Goal: Information Seeking & Learning: Check status

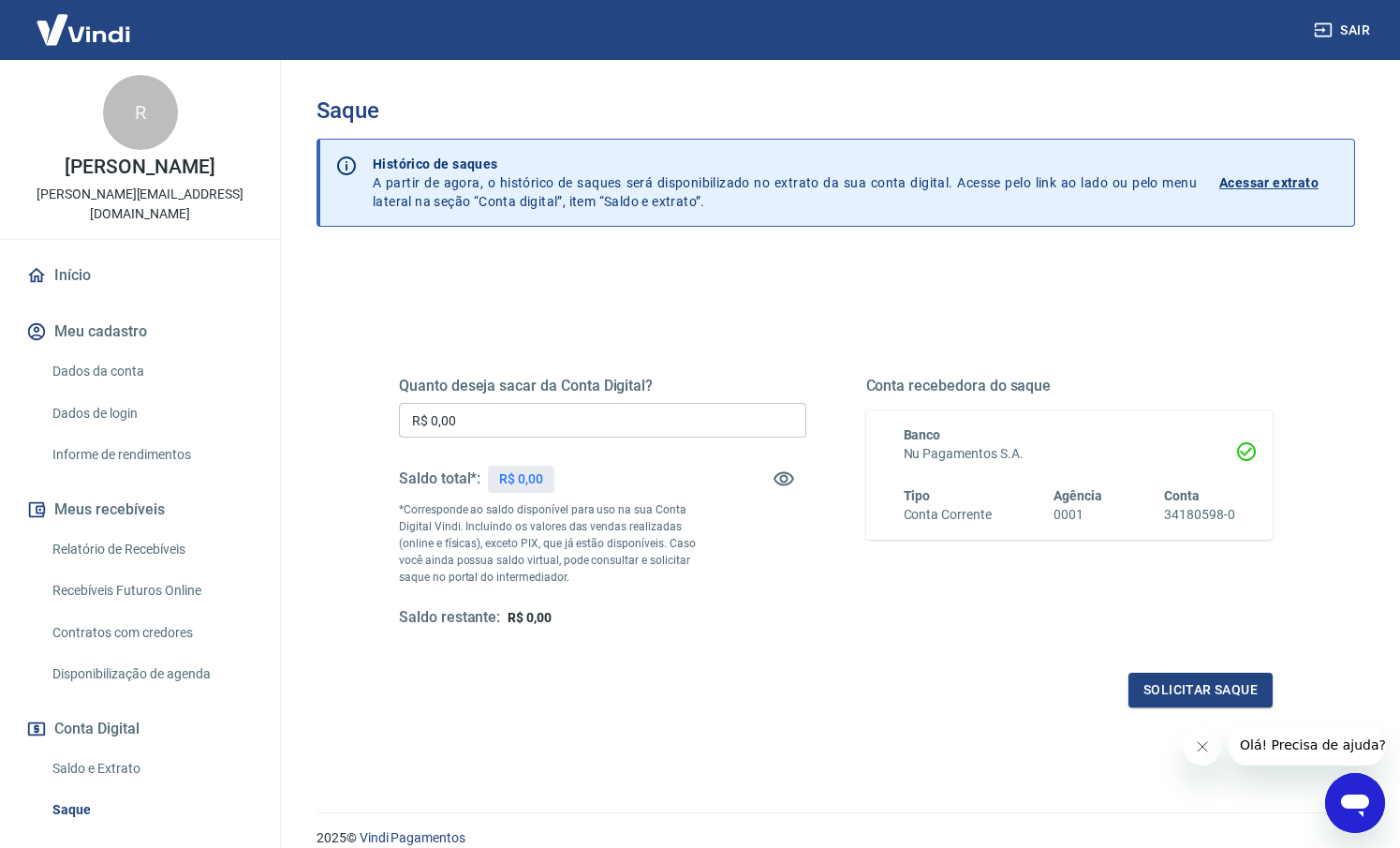
click at [134, 550] on link "Relatório de Recebíveis" at bounding box center [152, 550] width 213 height 38
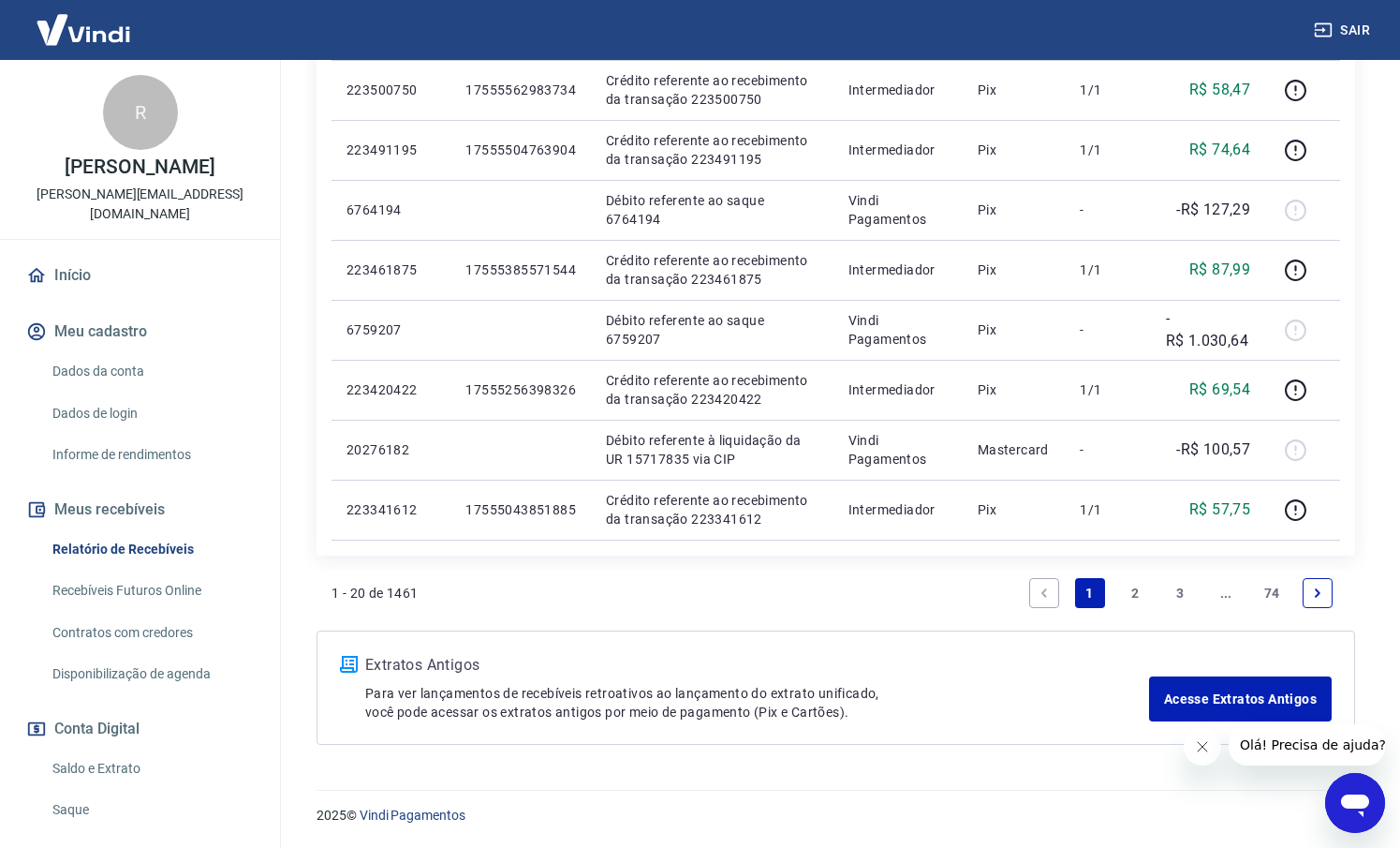
scroll to position [1314, 0]
click at [1189, 589] on link "3" at bounding box center [1180, 593] width 30 height 30
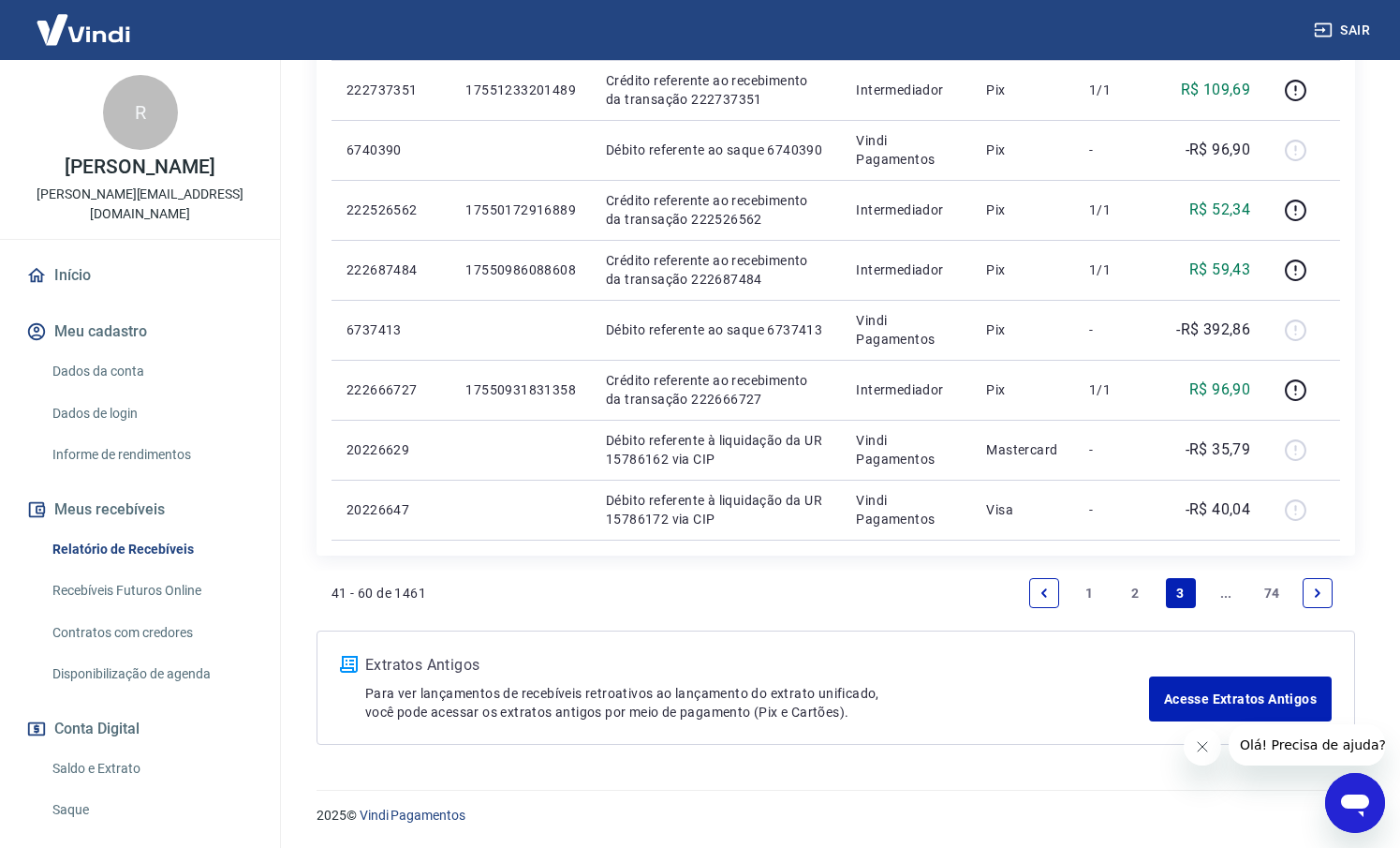
scroll to position [1314, 0]
click at [1223, 597] on link "..." at bounding box center [1225, 593] width 30 height 30
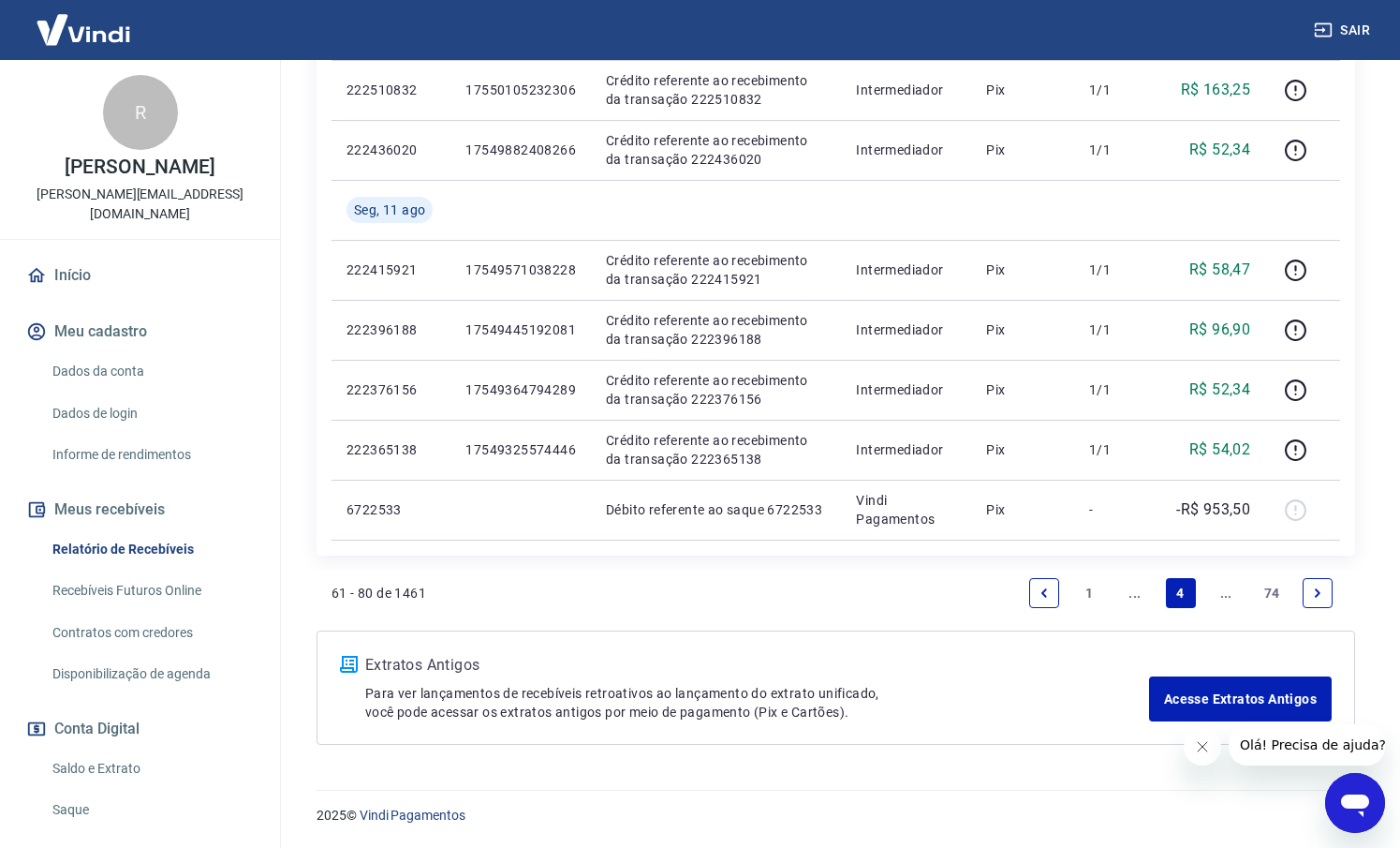
scroll to position [1314, 0]
click at [1225, 597] on link "..." at bounding box center [1225, 593] width 30 height 30
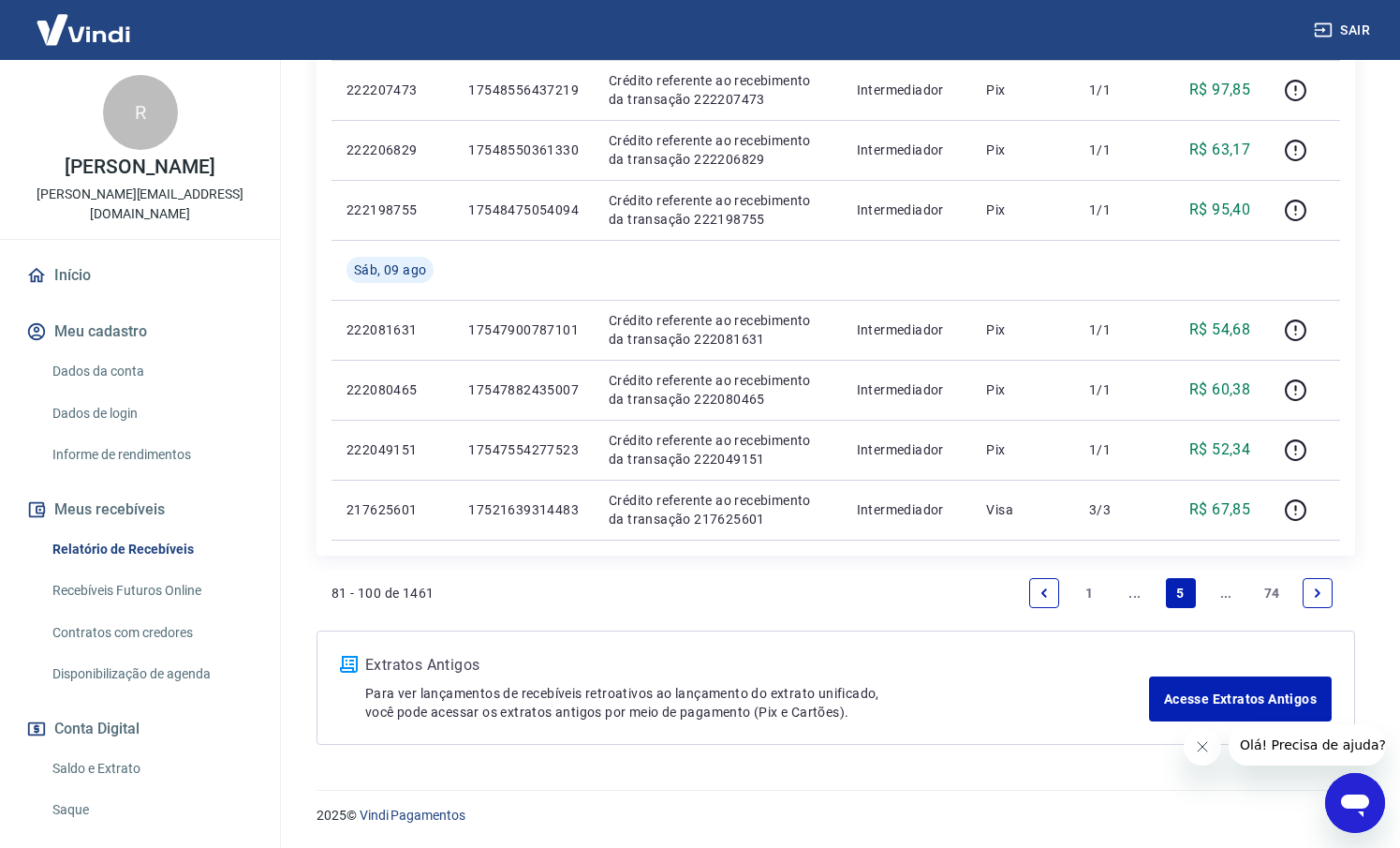
scroll to position [1314, 0]
click at [1225, 597] on link "..." at bounding box center [1225, 593] width 30 height 30
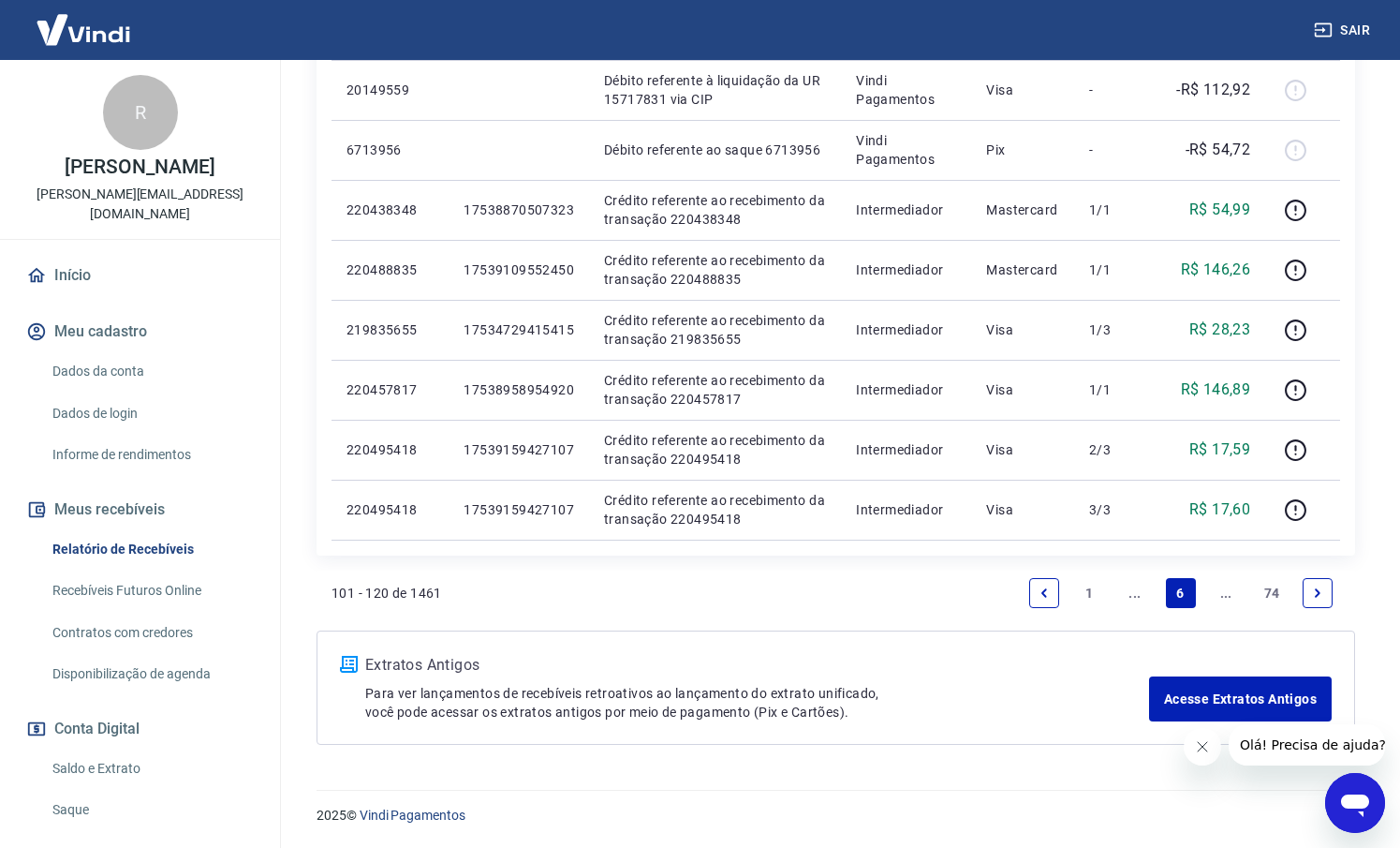
scroll to position [1255, 0]
click at [1229, 590] on link "..." at bounding box center [1225, 593] width 30 height 30
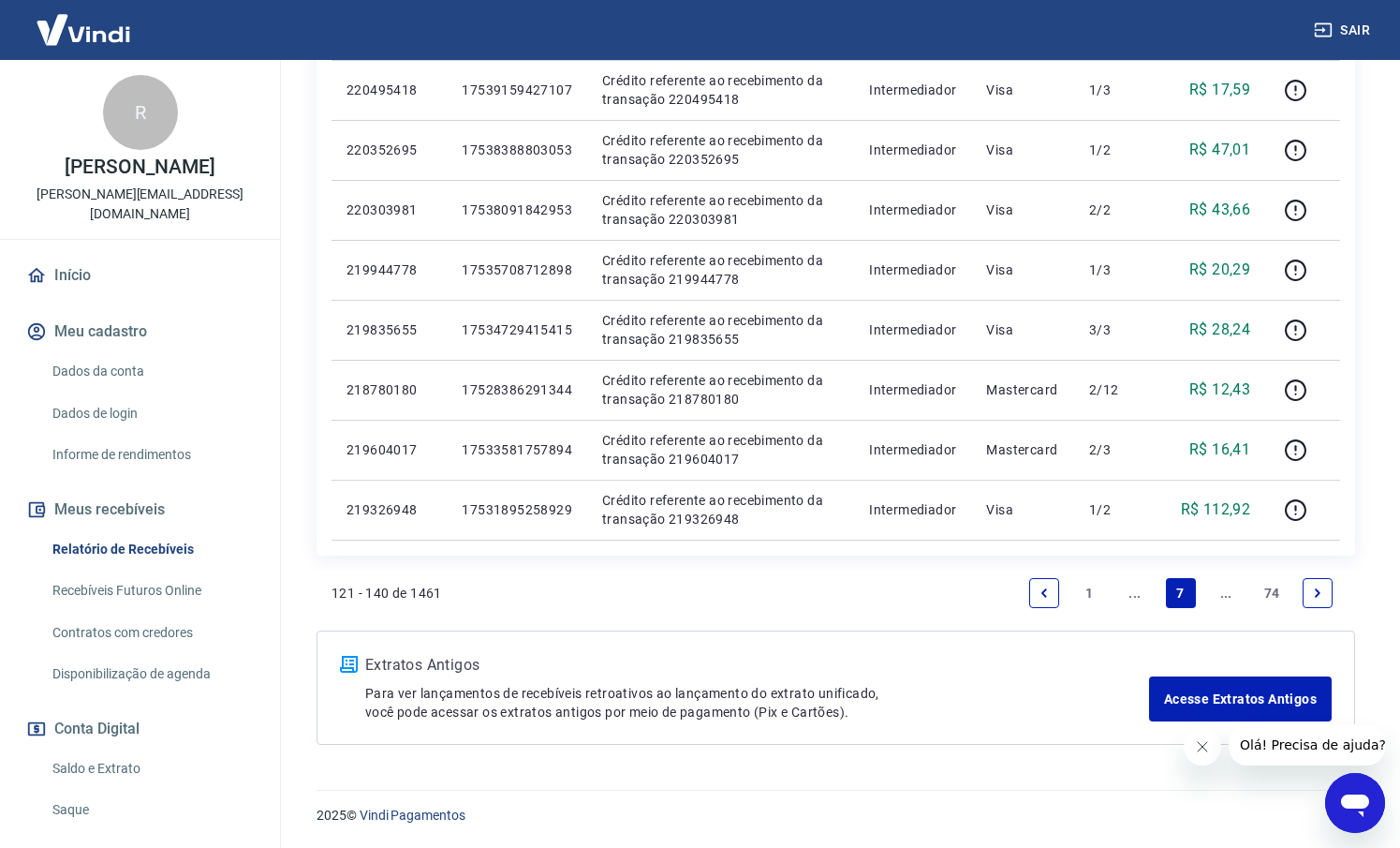
scroll to position [1194, 0]
click at [1223, 593] on link "..." at bounding box center [1225, 593] width 30 height 30
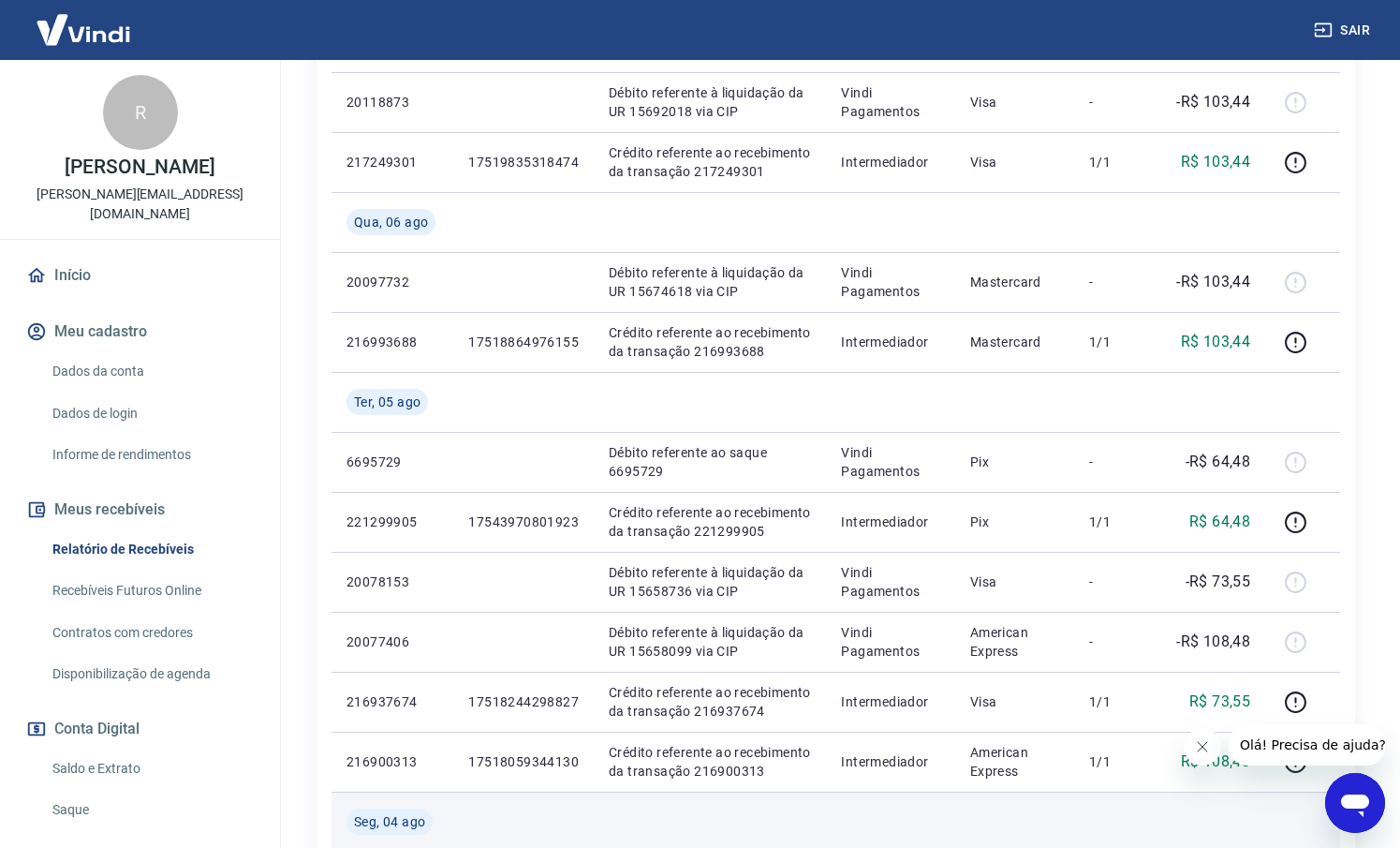
scroll to position [319, 0]
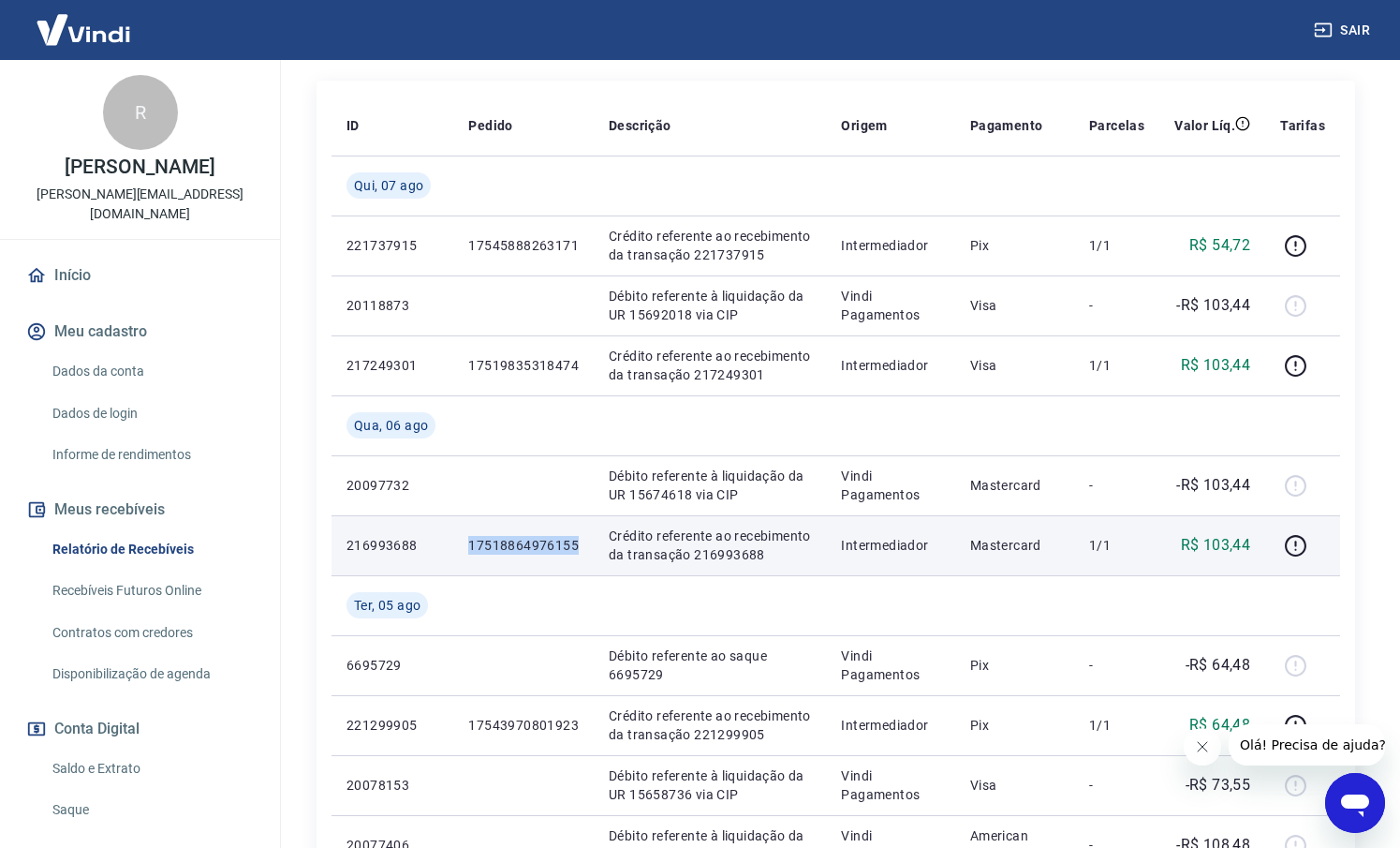
drag, startPoint x: 588, startPoint y: 550, endPoint x: 461, endPoint y: 538, distance: 127.6
click at [461, 538] on td "17518864976155" at bounding box center [524, 545] width 141 height 60
copy p "17518864976155"
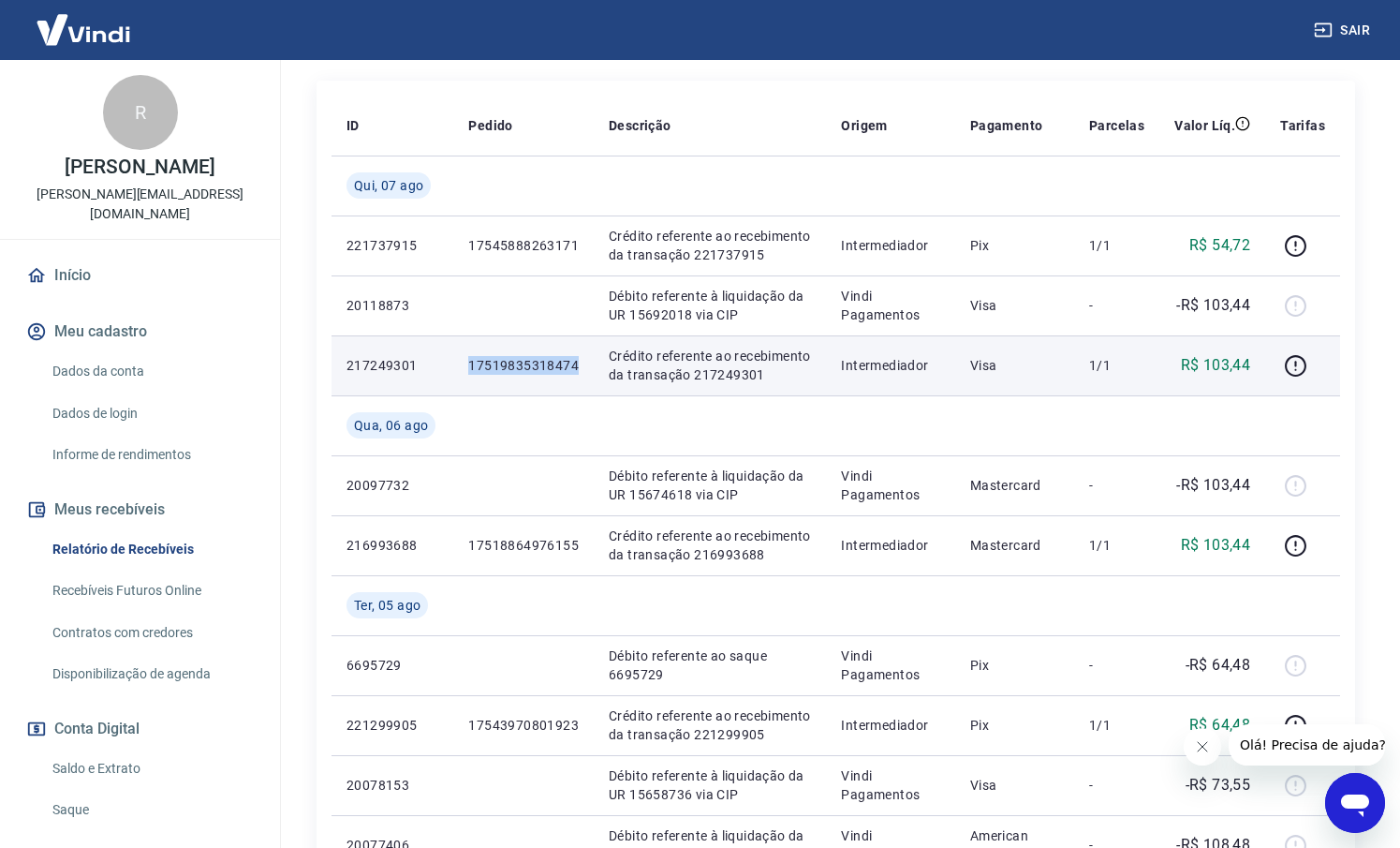
drag, startPoint x: 579, startPoint y: 363, endPoint x: 435, endPoint y: 359, distance: 144.1
click at [435, 359] on tr "217249301 17519835318474 Crédito referente ao recebimento da transação 21724930…" at bounding box center [836, 365] width 1009 height 60
click at [533, 373] on p "17519835318474" at bounding box center [523, 365] width 110 height 19
drag, startPoint x: 578, startPoint y: 363, endPoint x: 463, endPoint y: 362, distance: 115.0
click at [463, 362] on td "17519835318474" at bounding box center [524, 365] width 141 height 60
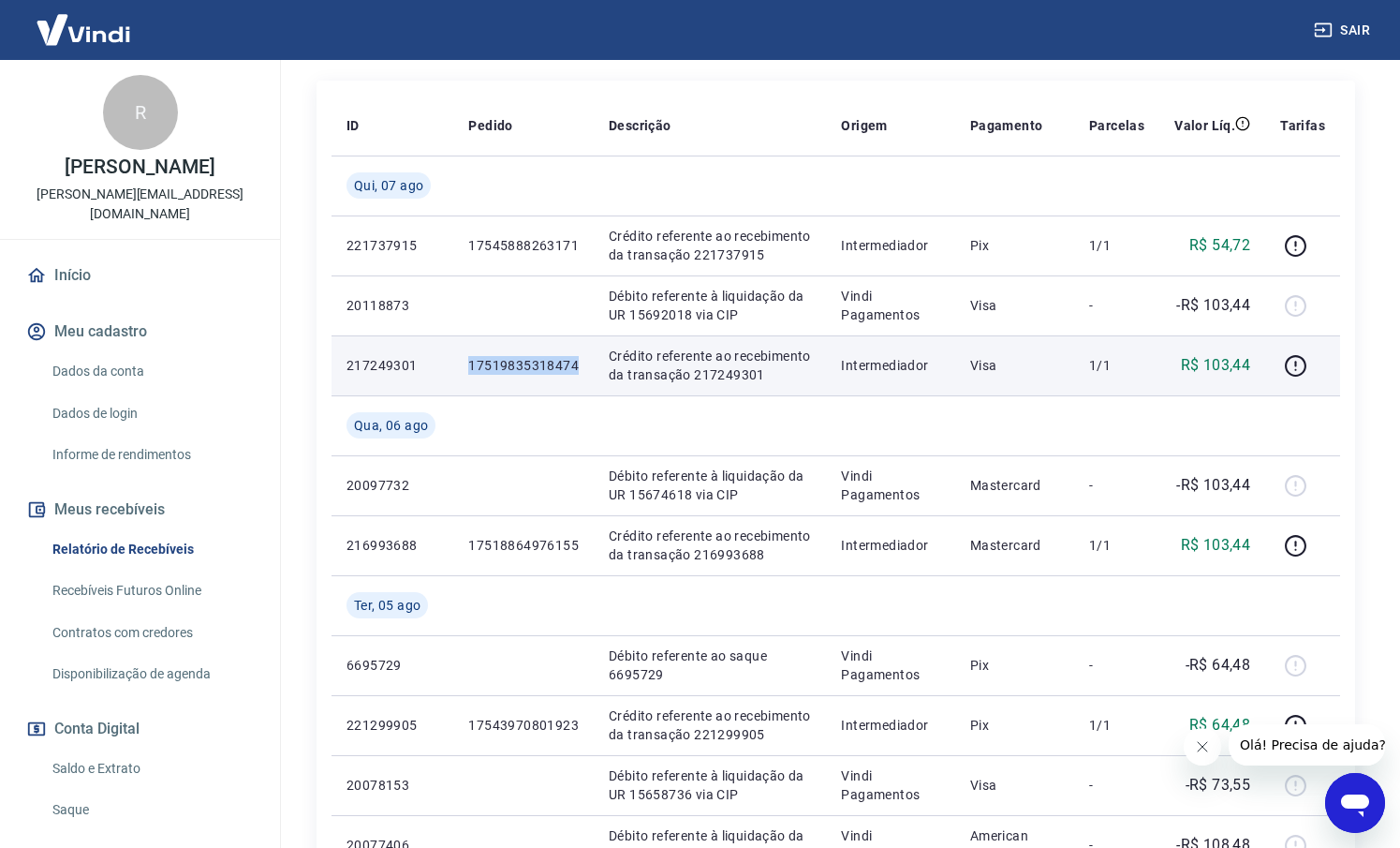
copy p "17519835318474"
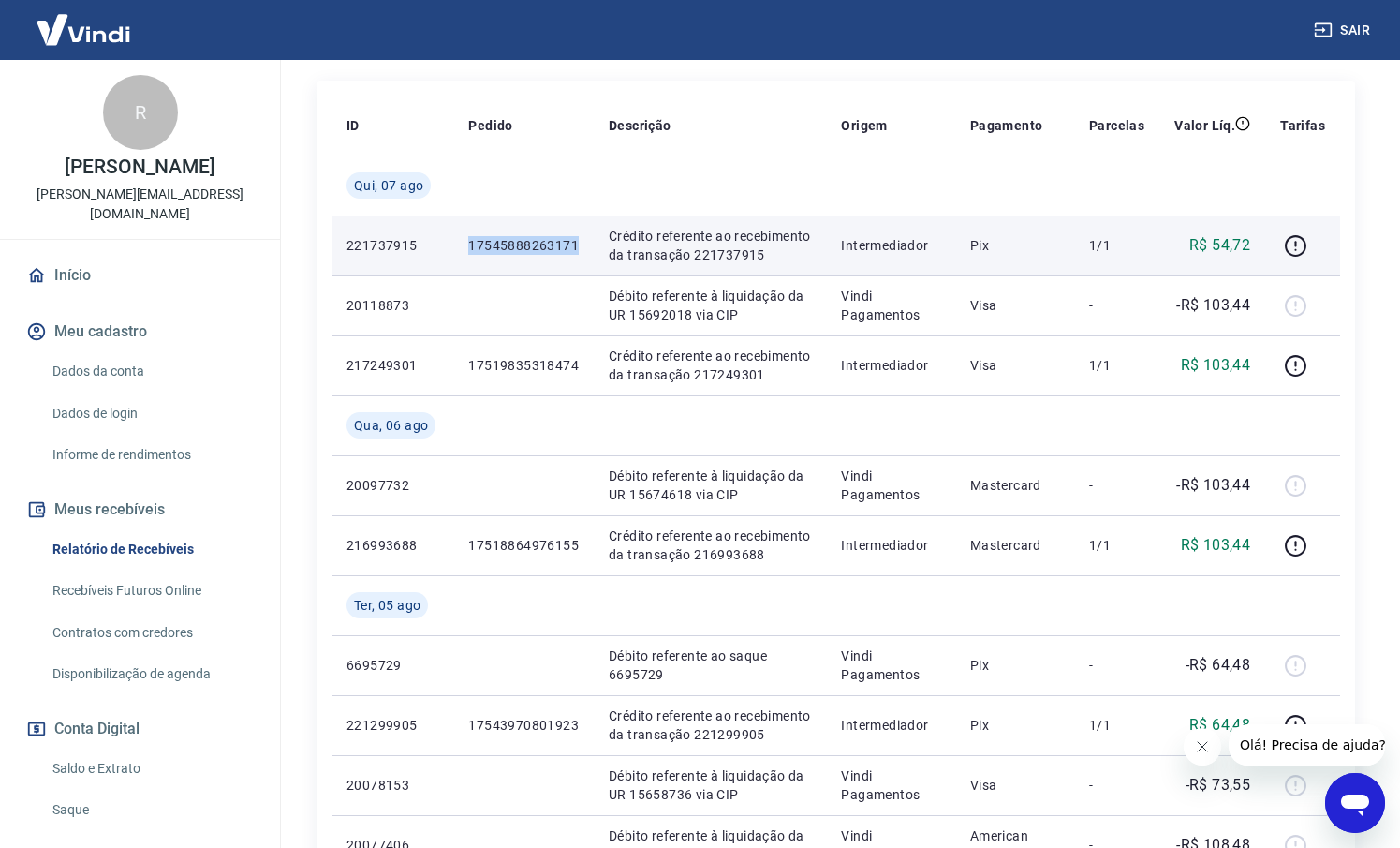
drag, startPoint x: 589, startPoint y: 249, endPoint x: 457, endPoint y: 243, distance: 132.1
click at [457, 243] on td "17545888263171" at bounding box center [524, 246] width 141 height 60
copy p "17545888263171"
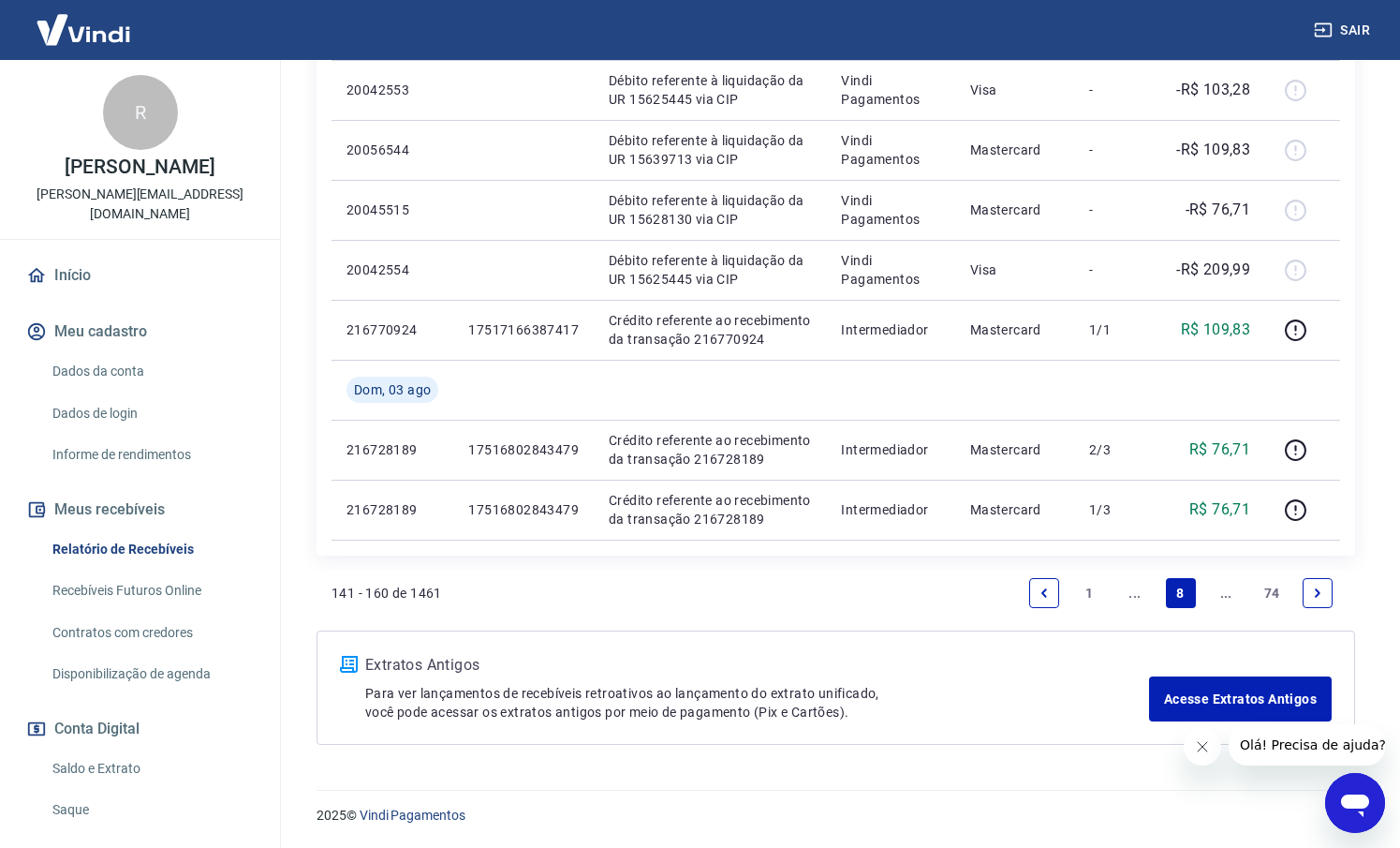
scroll to position [1434, 0]
click at [1129, 598] on link "..." at bounding box center [1134, 593] width 30 height 30
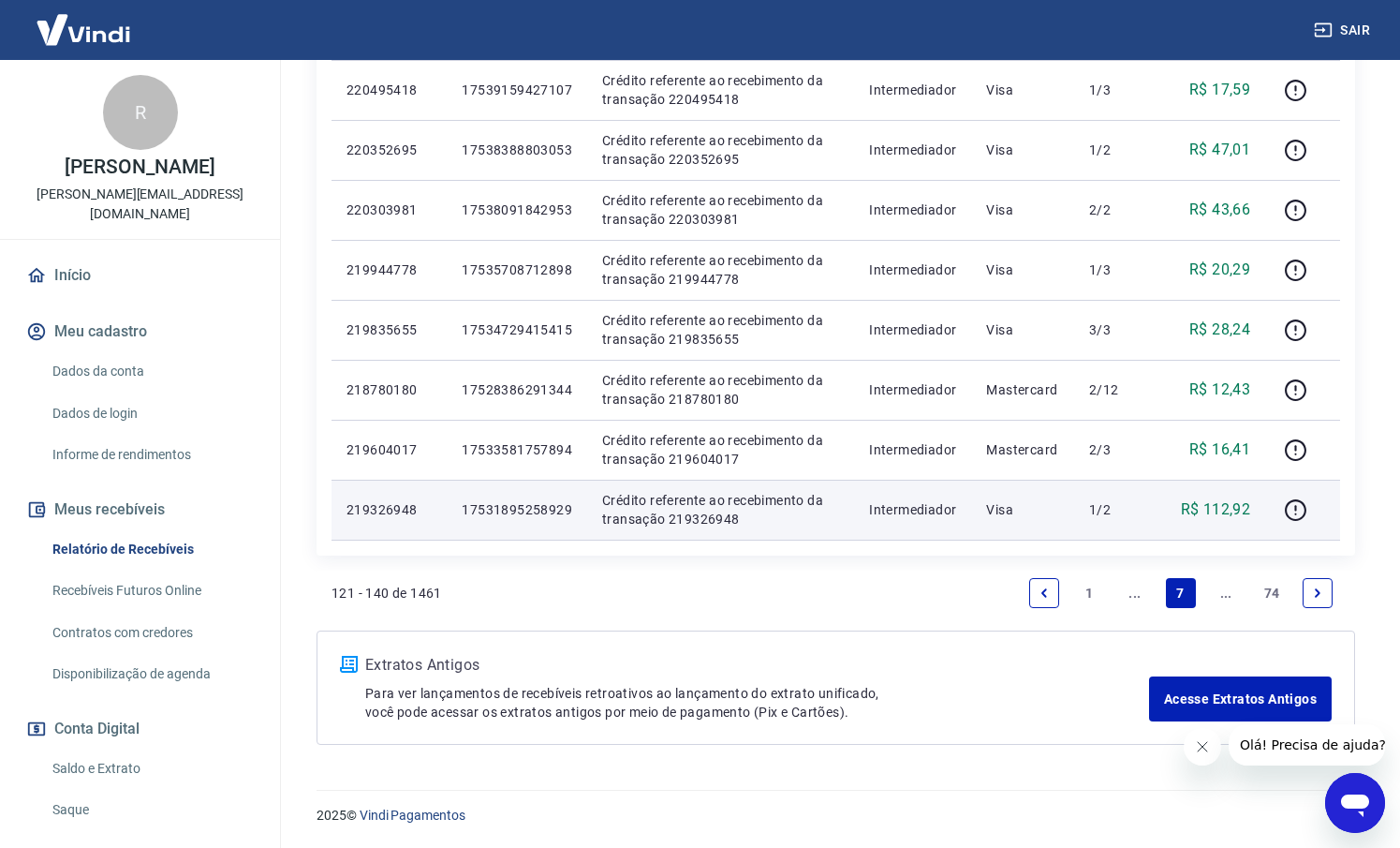
scroll to position [1194, 0]
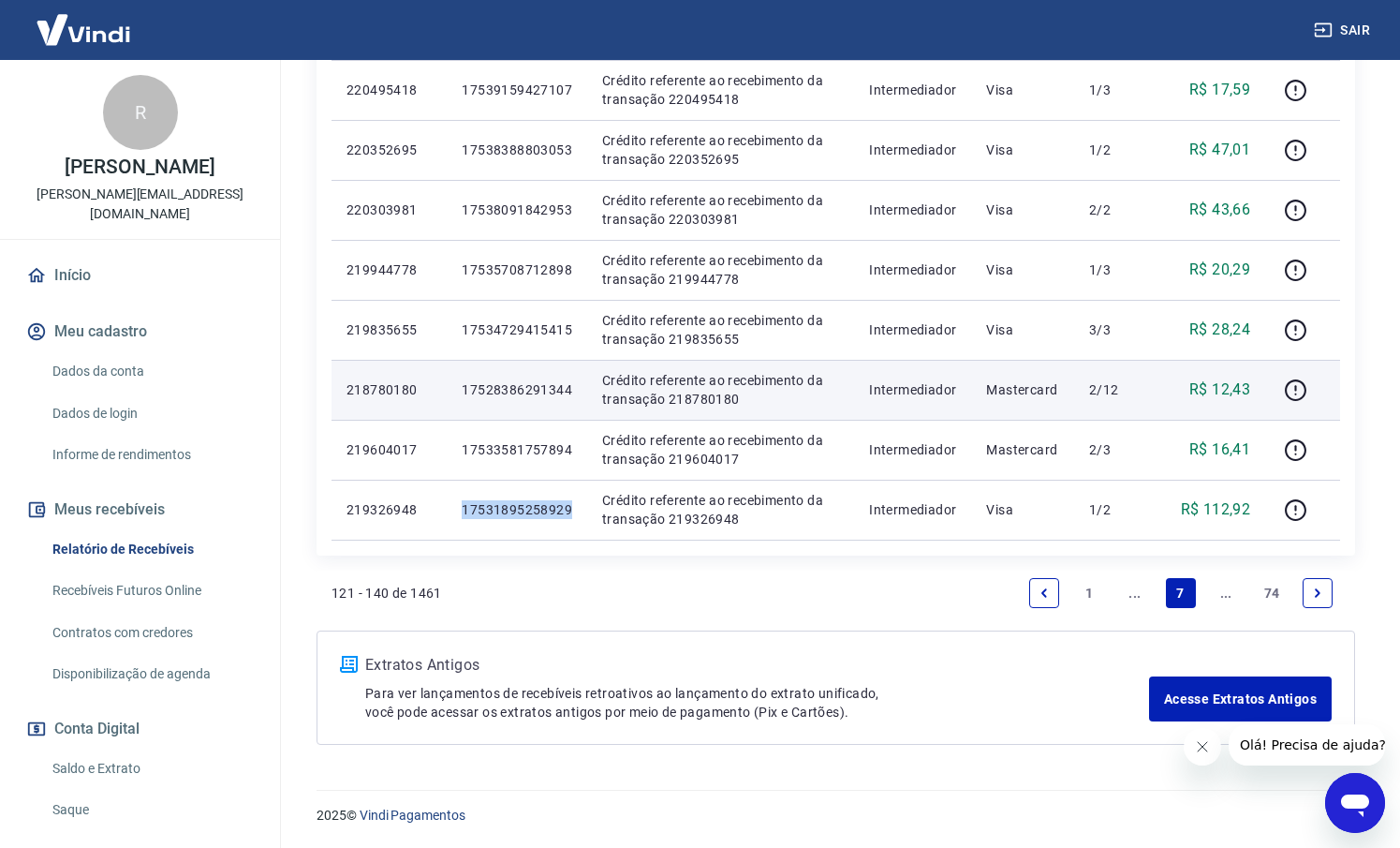
drag, startPoint x: 582, startPoint y: 512, endPoint x: 442, endPoint y: 402, distance: 178.0
click at [449, 505] on td "17531895258929" at bounding box center [517, 509] width 141 height 60
copy p "17531895258929"
